Goal: Unclear

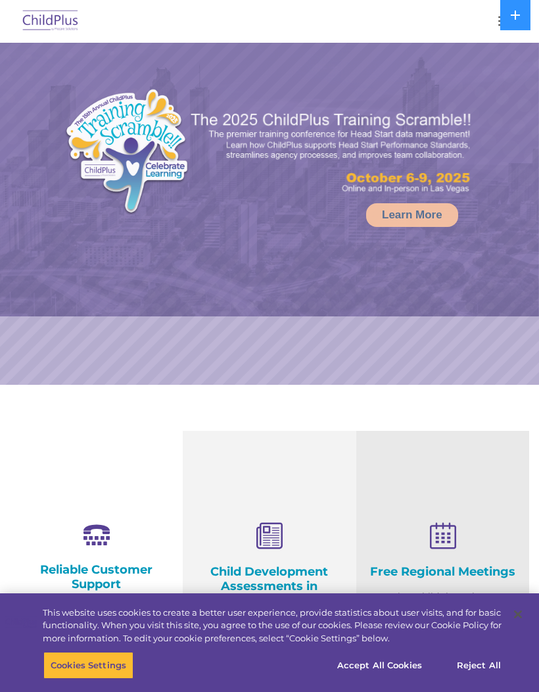
select select "MEDIUM"
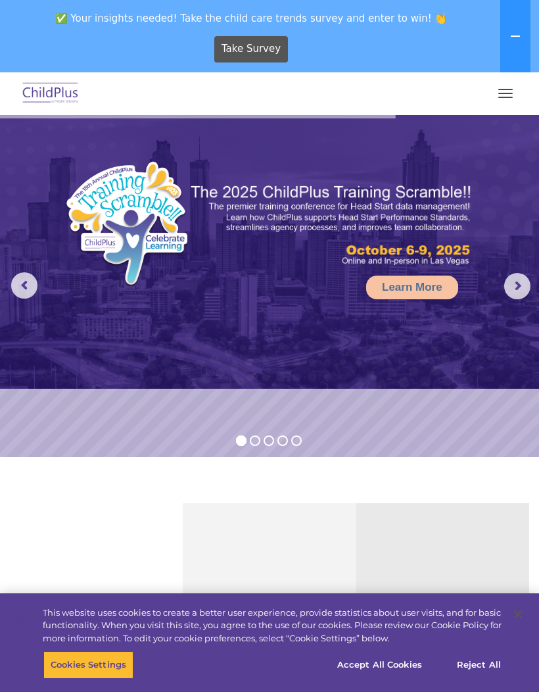
click at [513, 35] on icon at bounding box center [516, 36] width 11 height 11
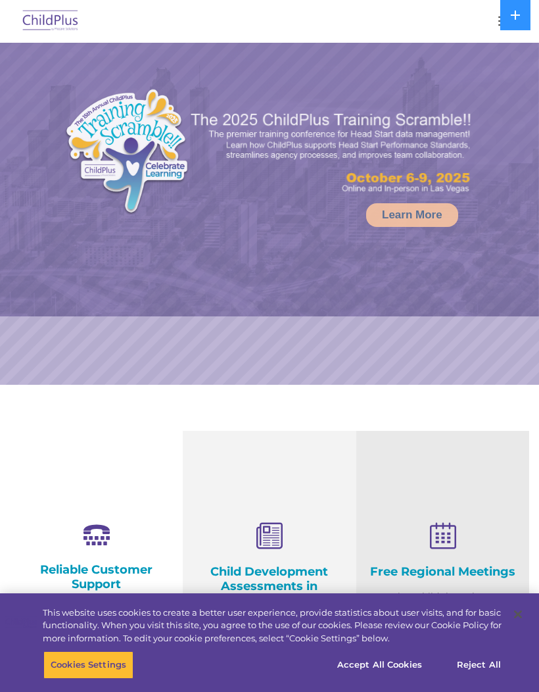
select select "MEDIUM"
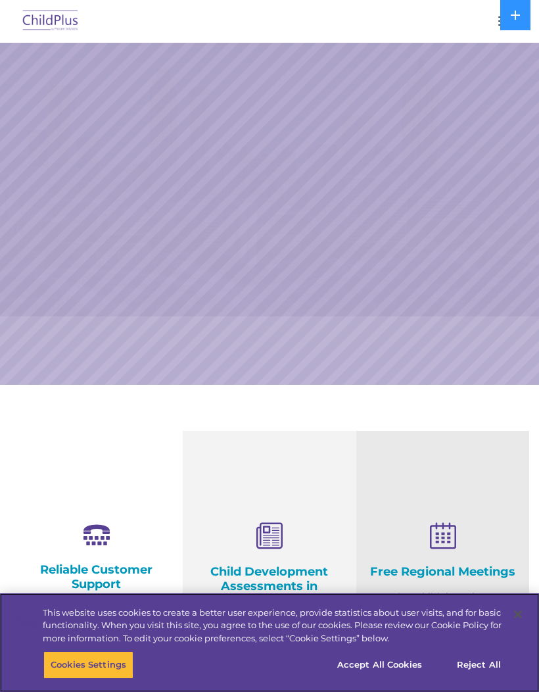
select select "MEDIUM"
